Goal: Check status

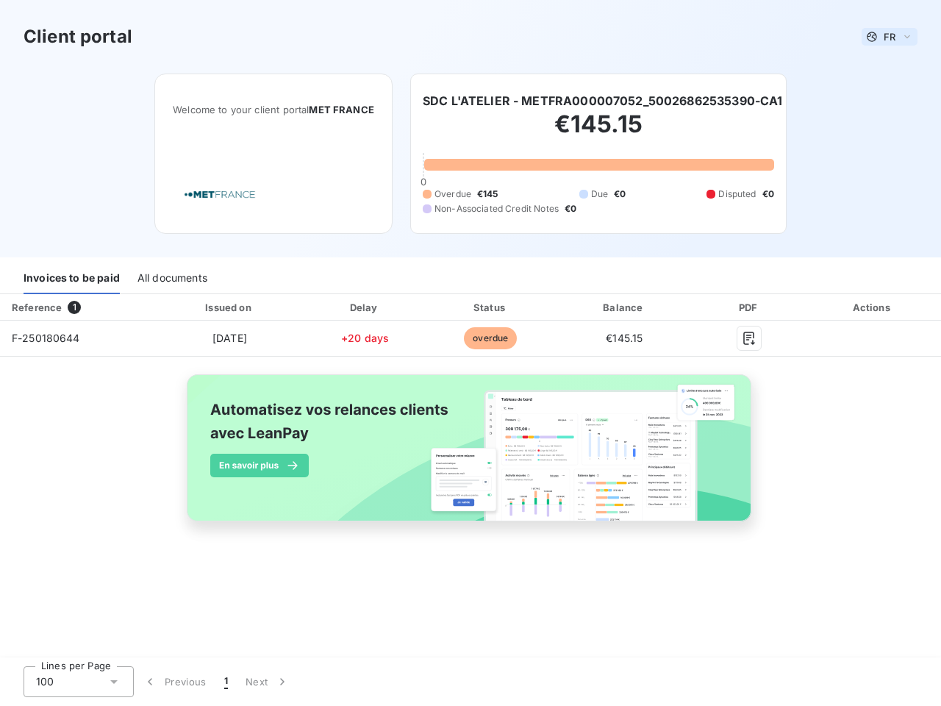
click at [890, 37] on span "FR" at bounding box center [890, 37] width 12 height 12
click at [604, 101] on h6 "SDC L'ATELIER - METFRA000007052_50026862535390-CA1" at bounding box center [603, 101] width 360 height 18
click at [71, 279] on div "Invoices to be paid" at bounding box center [72, 278] width 96 height 31
click at [171, 279] on div "All documents" at bounding box center [173, 278] width 70 height 31
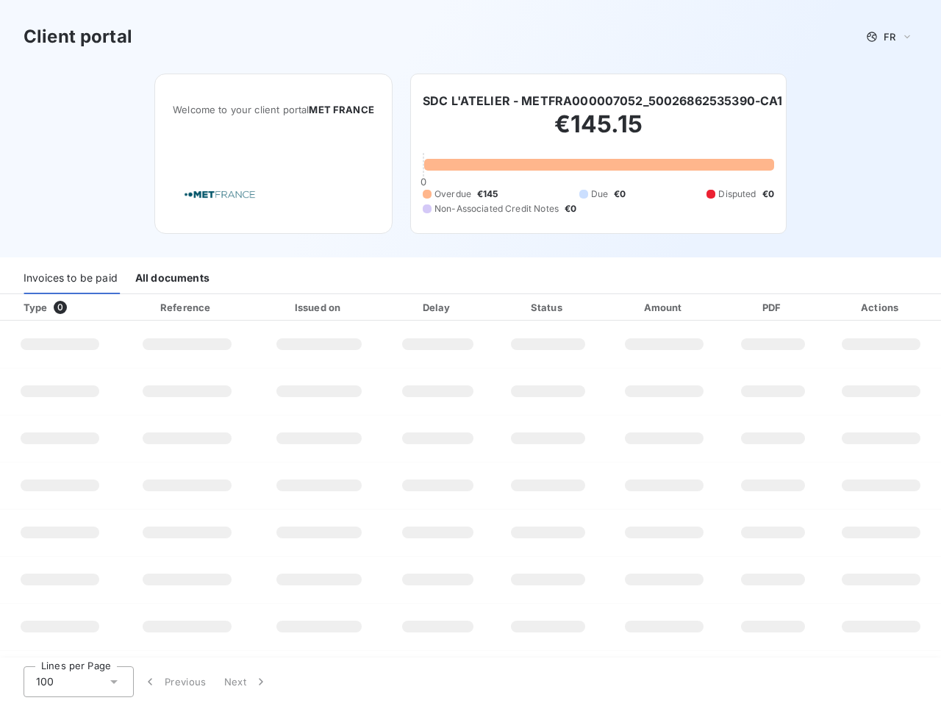
click at [77, 307] on div "Type 0" at bounding box center [65, 307] width 101 height 15
click at [229, 307] on div at bounding box center [232, 307] width 15 height 15
click at [365, 307] on div at bounding box center [362, 307] width 15 height 15
click at [495, 307] on div "Status" at bounding box center [548, 307] width 107 height 15
click at [624, 307] on div "Amount" at bounding box center [664, 307] width 115 height 15
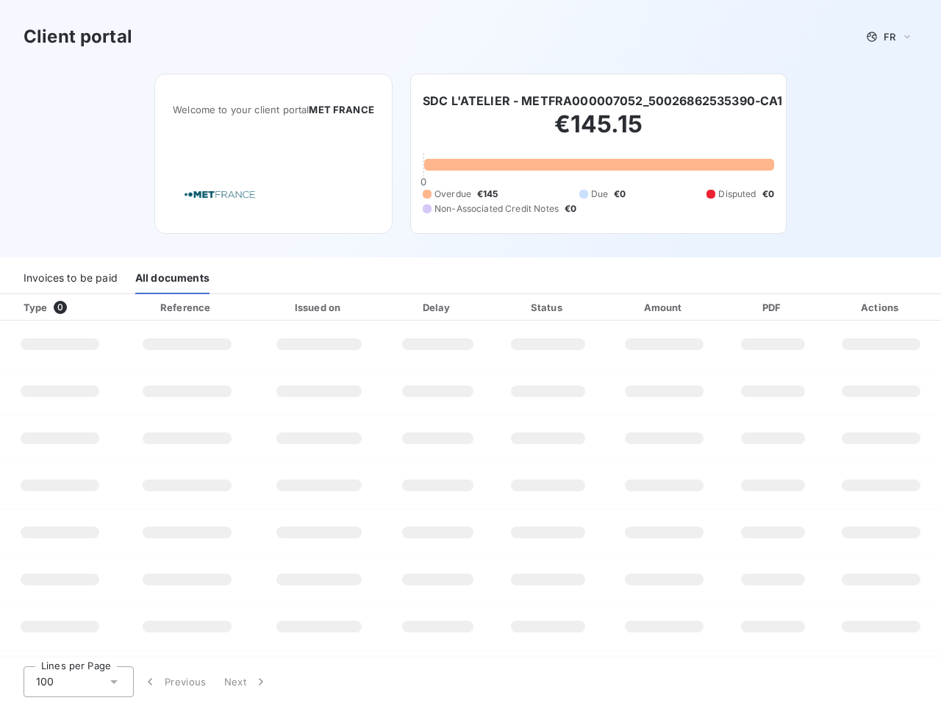
click at [749, 307] on div "PDF" at bounding box center [772, 307] width 91 height 15
